Goal: Information Seeking & Learning: Learn about a topic

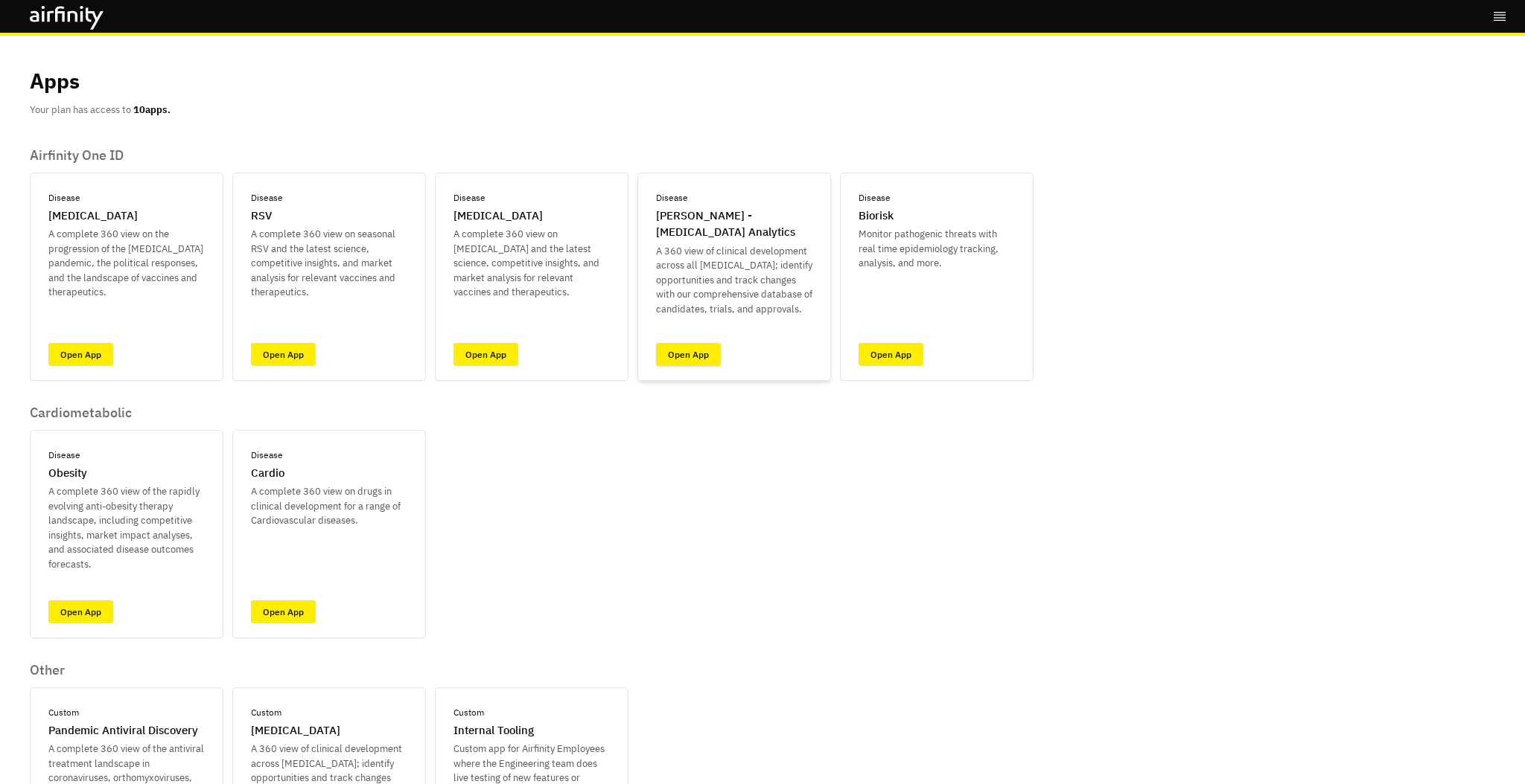
click at [701, 363] on link "Open App" at bounding box center [688, 354] width 64 height 23
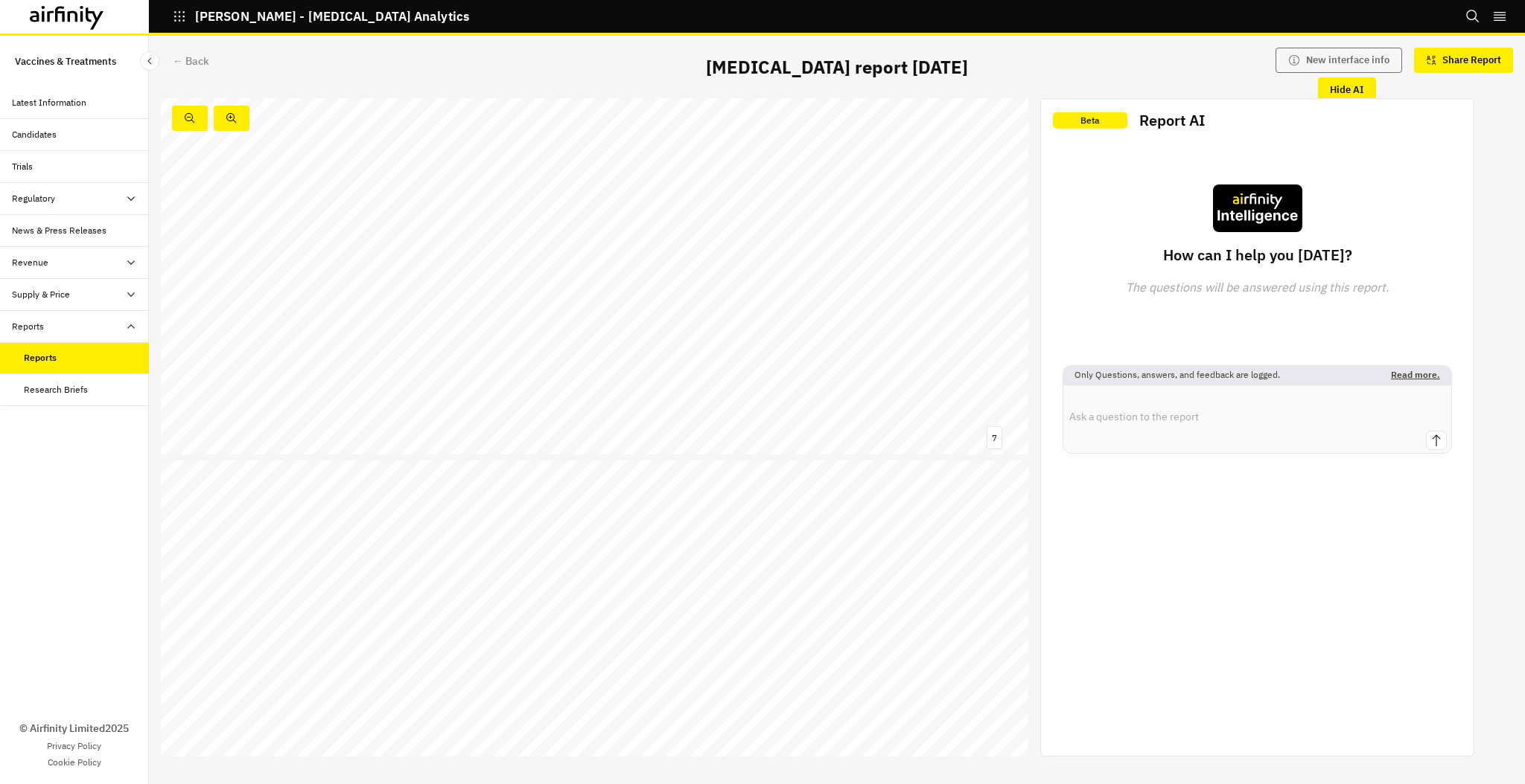
scroll to position [3093, 0]
click at [201, 60] on div "← Back" at bounding box center [191, 61] width 37 height 16
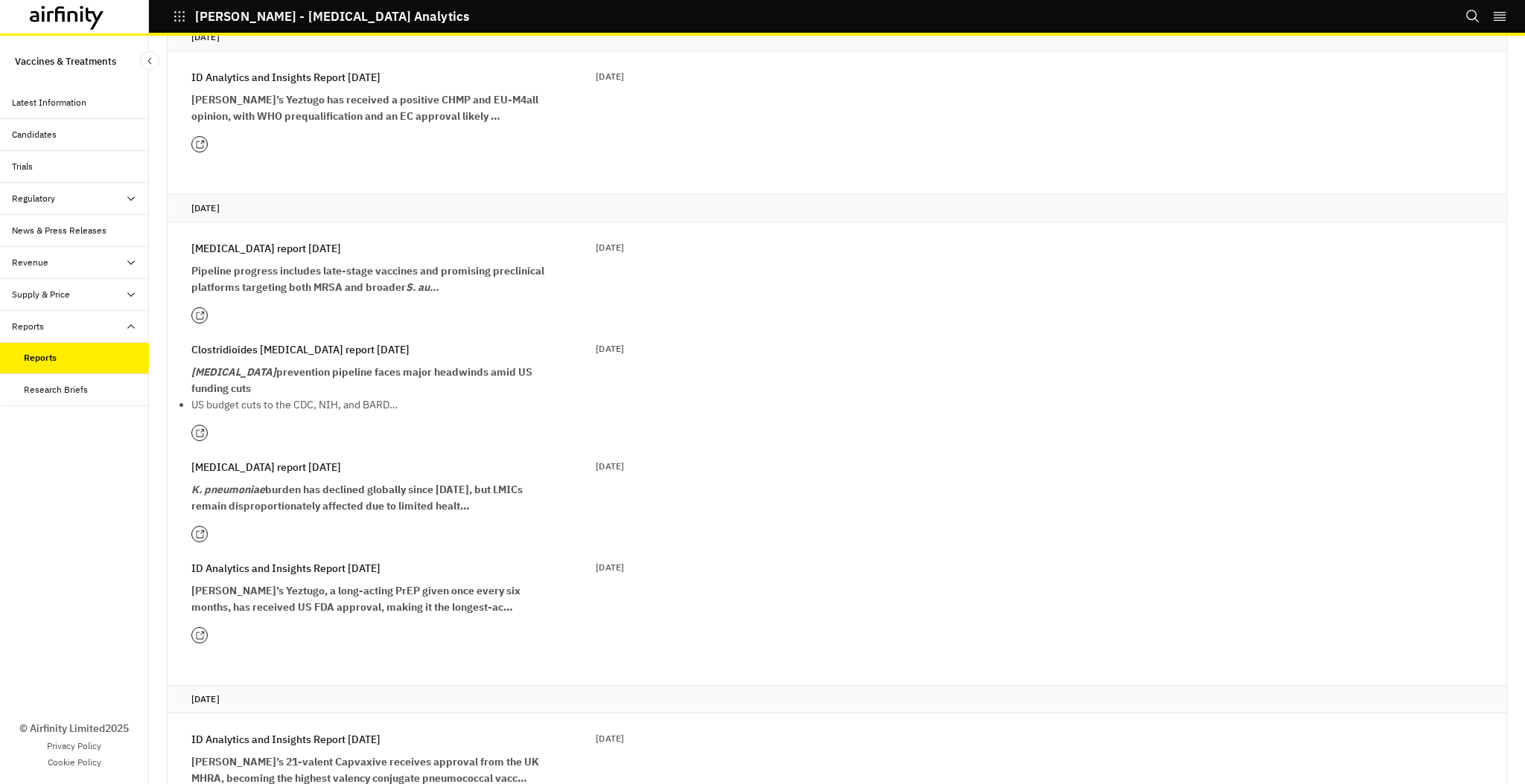
scroll to position [192, 0]
click at [329, 262] on strong "Pipeline progress includes late-stage vaccines and promising preclinical platfo…" at bounding box center [368, 276] width 353 height 29
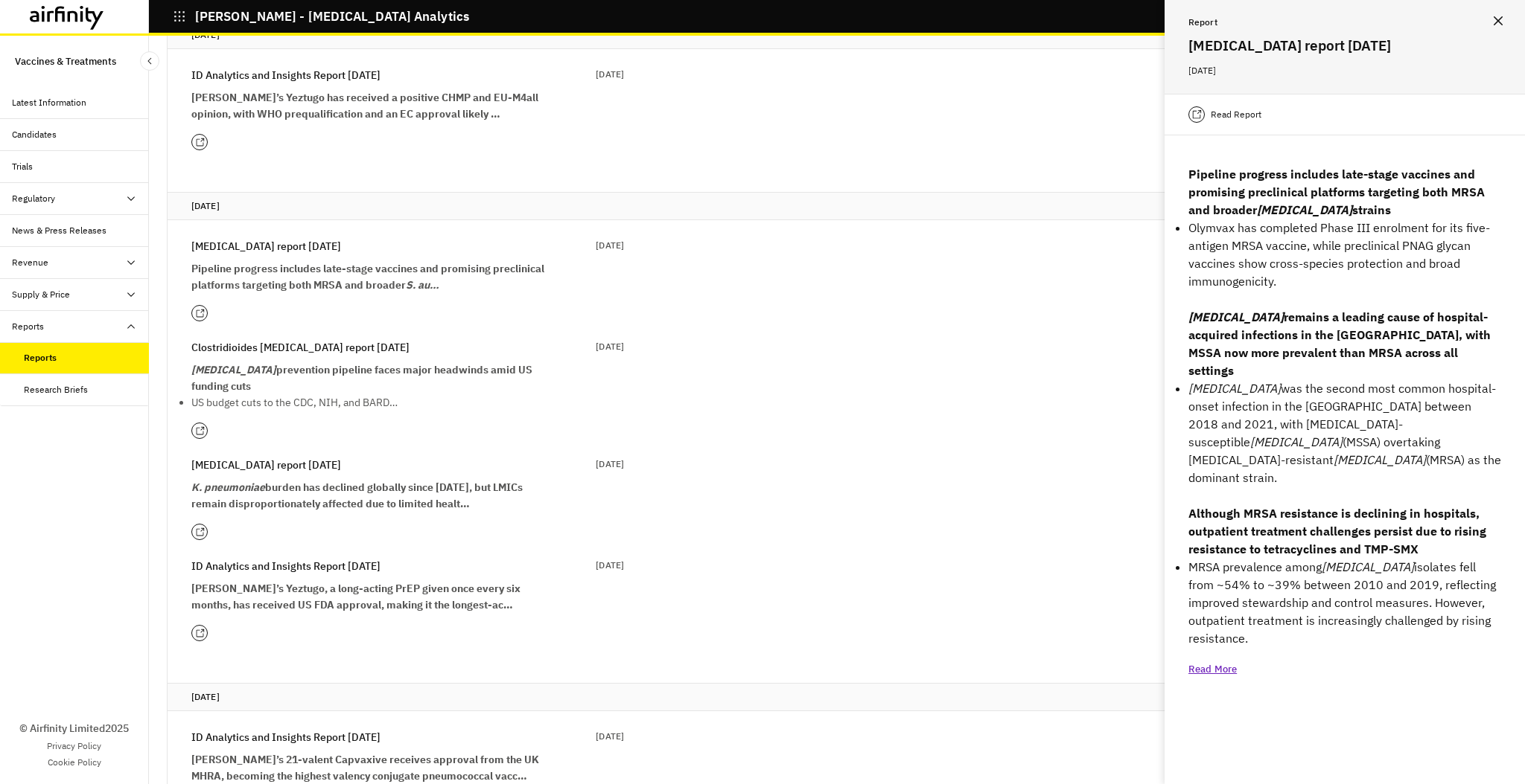
click at [1241, 115] on p "Read Report" at bounding box center [1236, 114] width 51 height 15
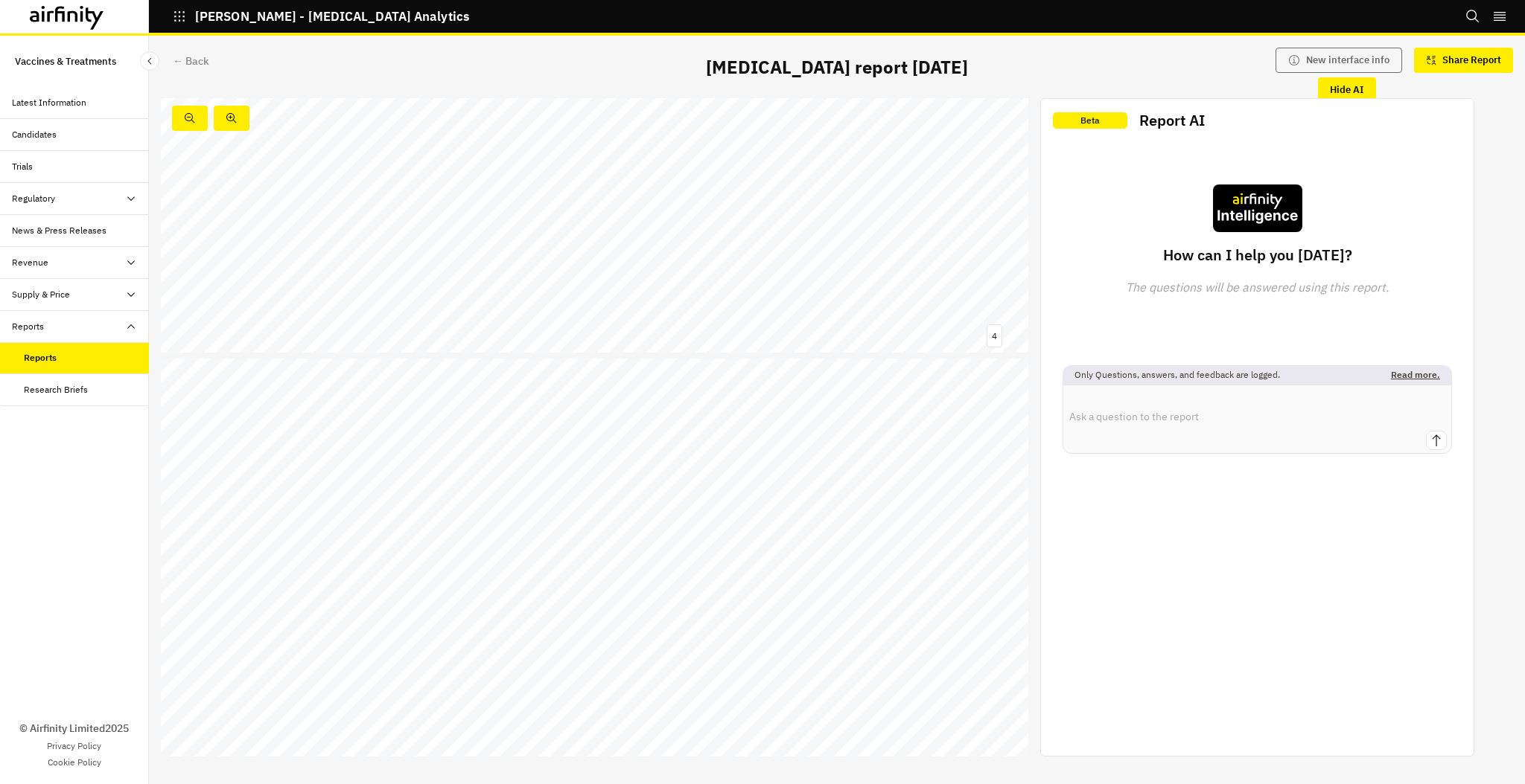
scroll to position [1835, 0]
click at [56, 356] on div "Reports" at bounding box center [86, 358] width 125 height 14
click at [95, 353] on div "Reports" at bounding box center [86, 358] width 125 height 14
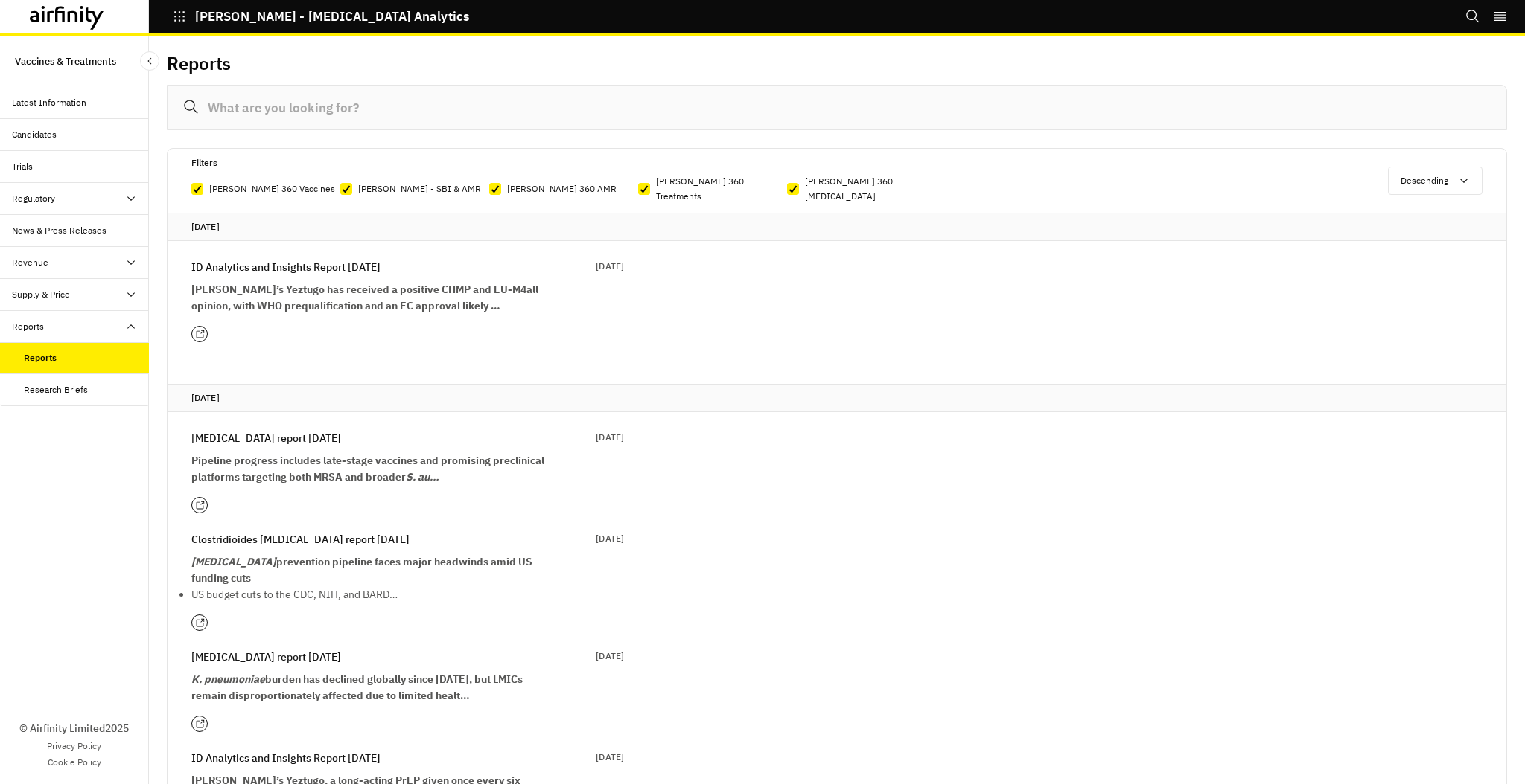
click at [426, 454] on strong "Pipeline progress includes late-stage vaccines and promising preclinical platfo…" at bounding box center [368, 468] width 353 height 29
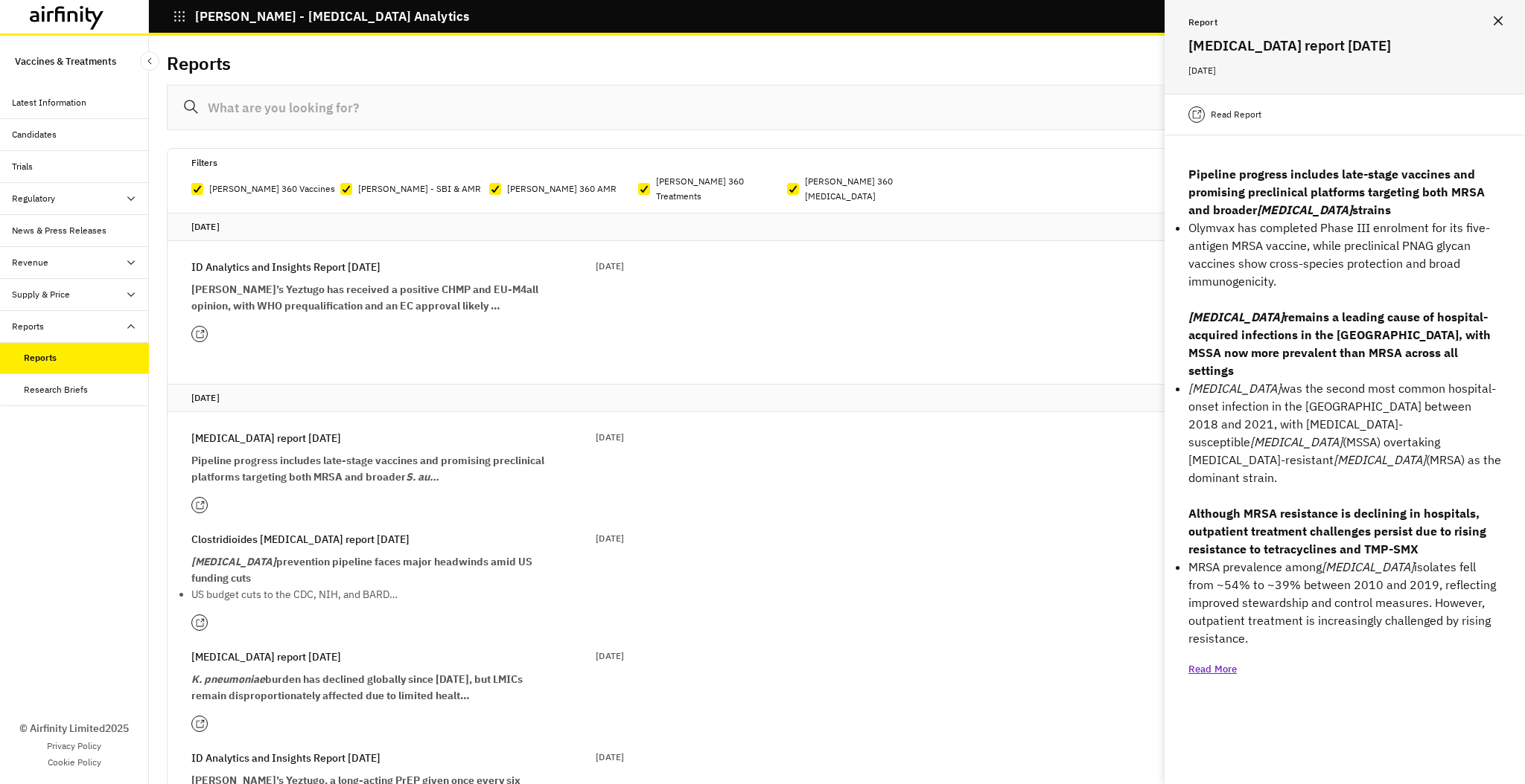
click at [1254, 119] on p "Read Report" at bounding box center [1236, 114] width 51 height 15
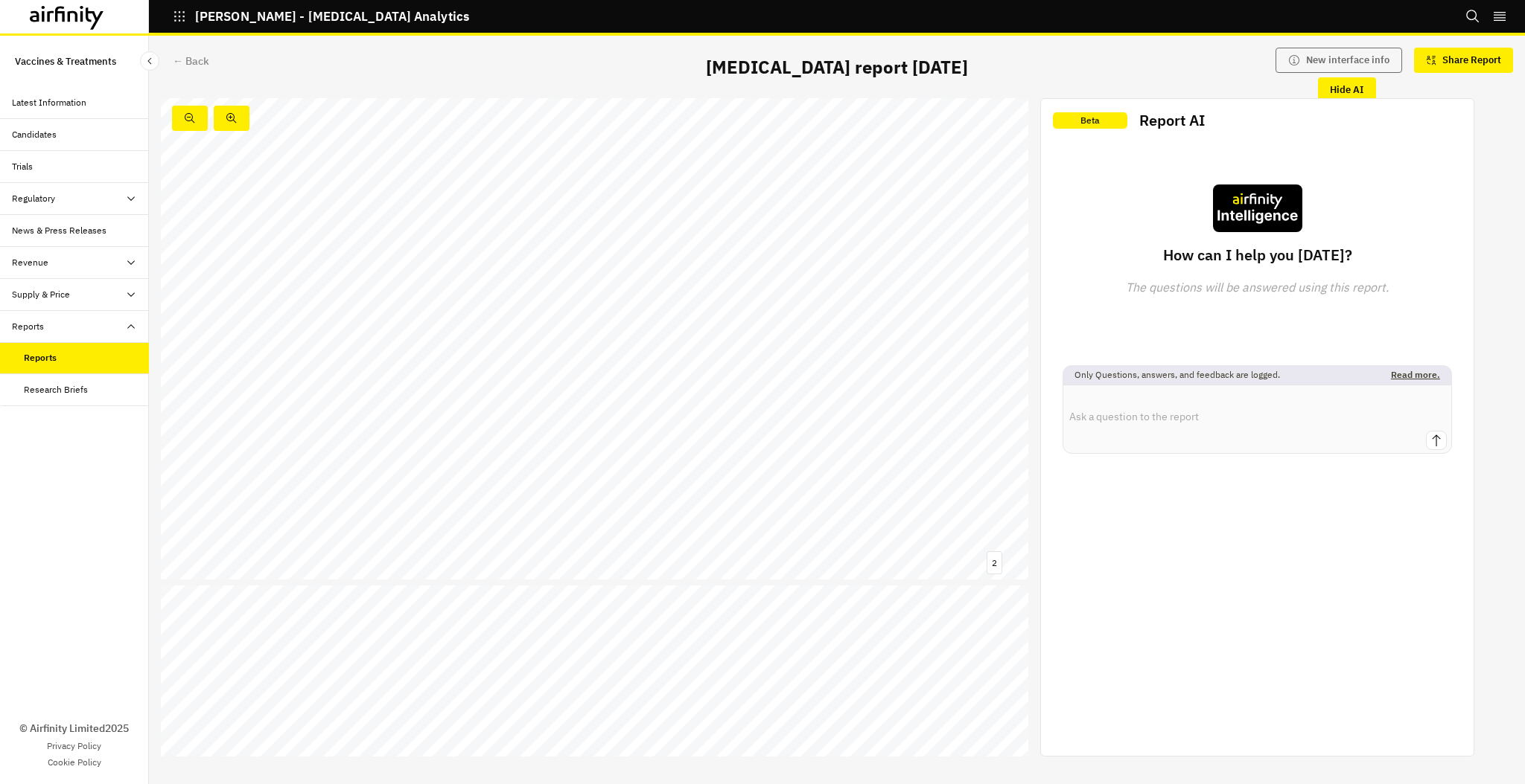
scroll to position [519, 0]
click at [709, 227] on link at bounding box center [733, 230] width 255 height 14
click at [64, 99] on div "Latest Information" at bounding box center [49, 103] width 75 height 14
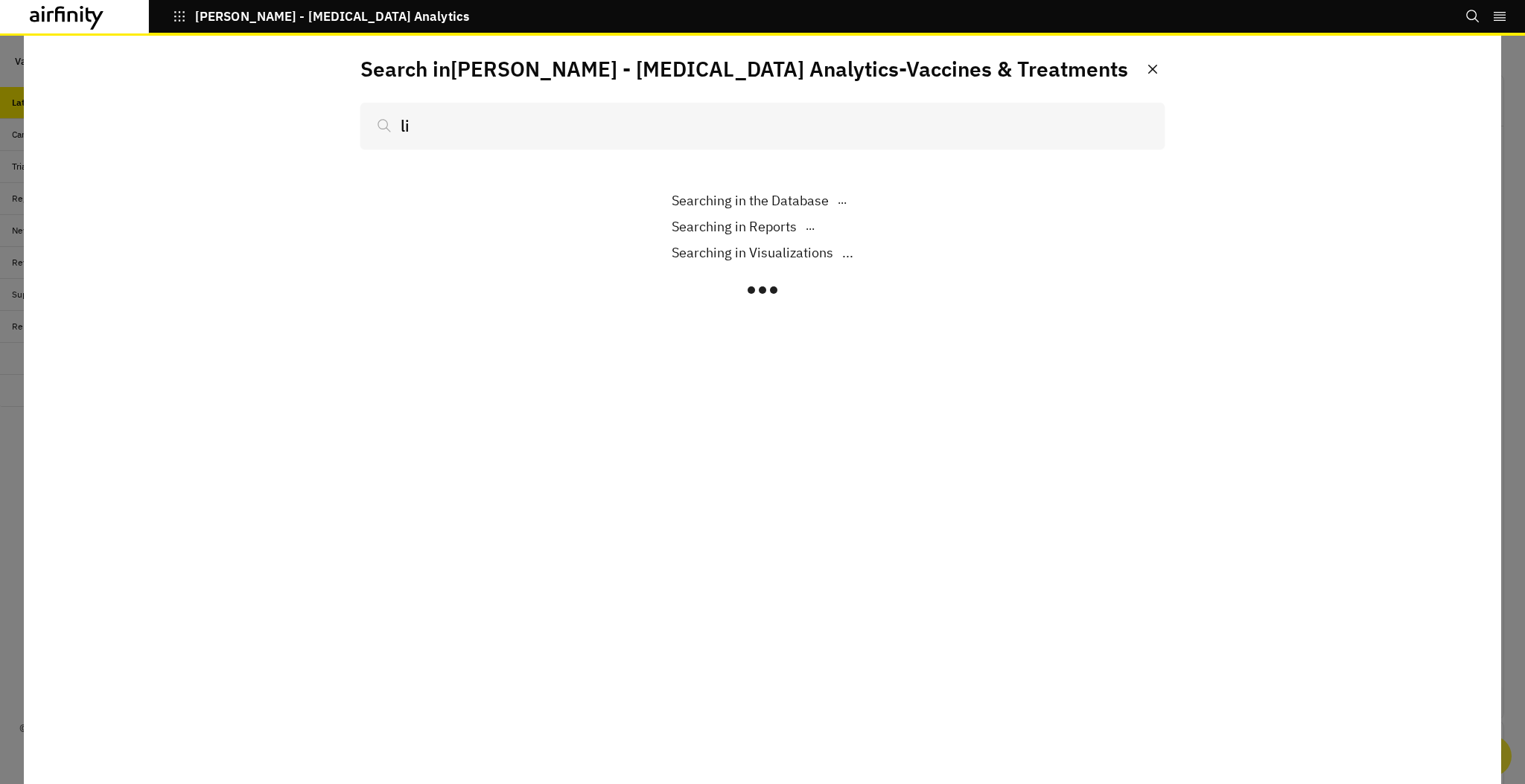
scroll to position [1003, 447]
type input "limmat"
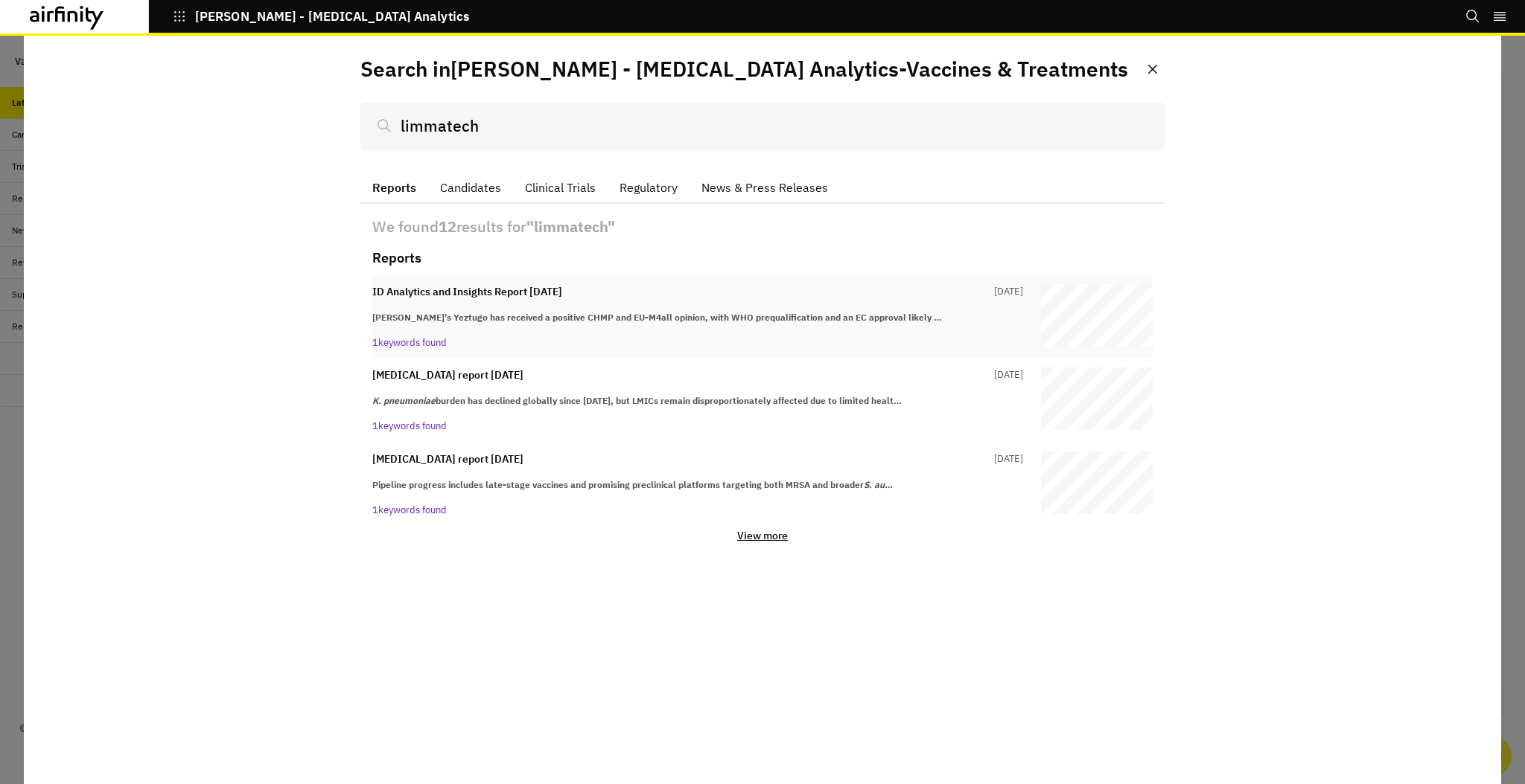
type input "limmatech"
